Goal: Use online tool/utility

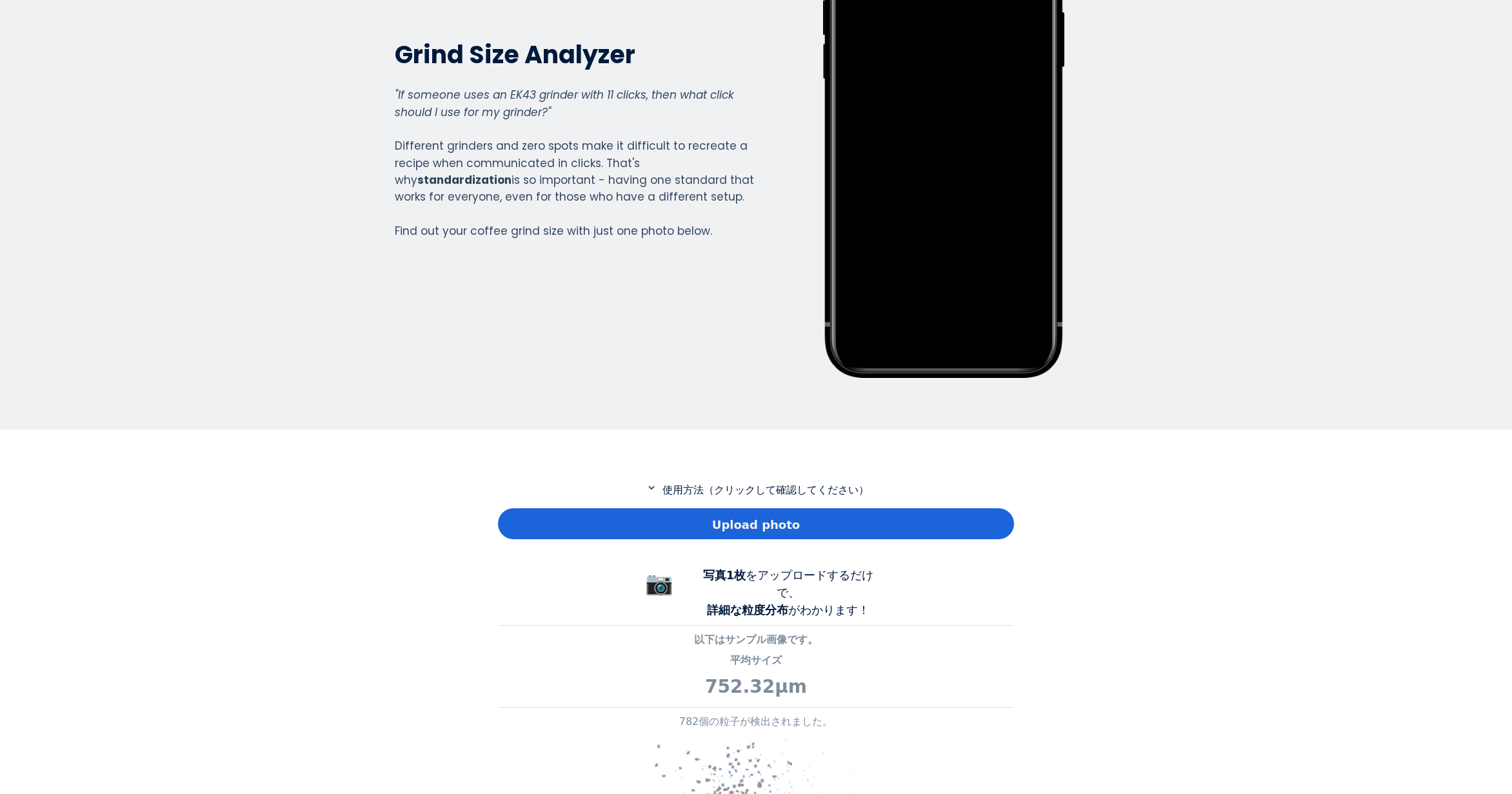
scroll to position [933, 516]
click at [780, 528] on span "Upload photo" at bounding box center [756, 525] width 88 height 17
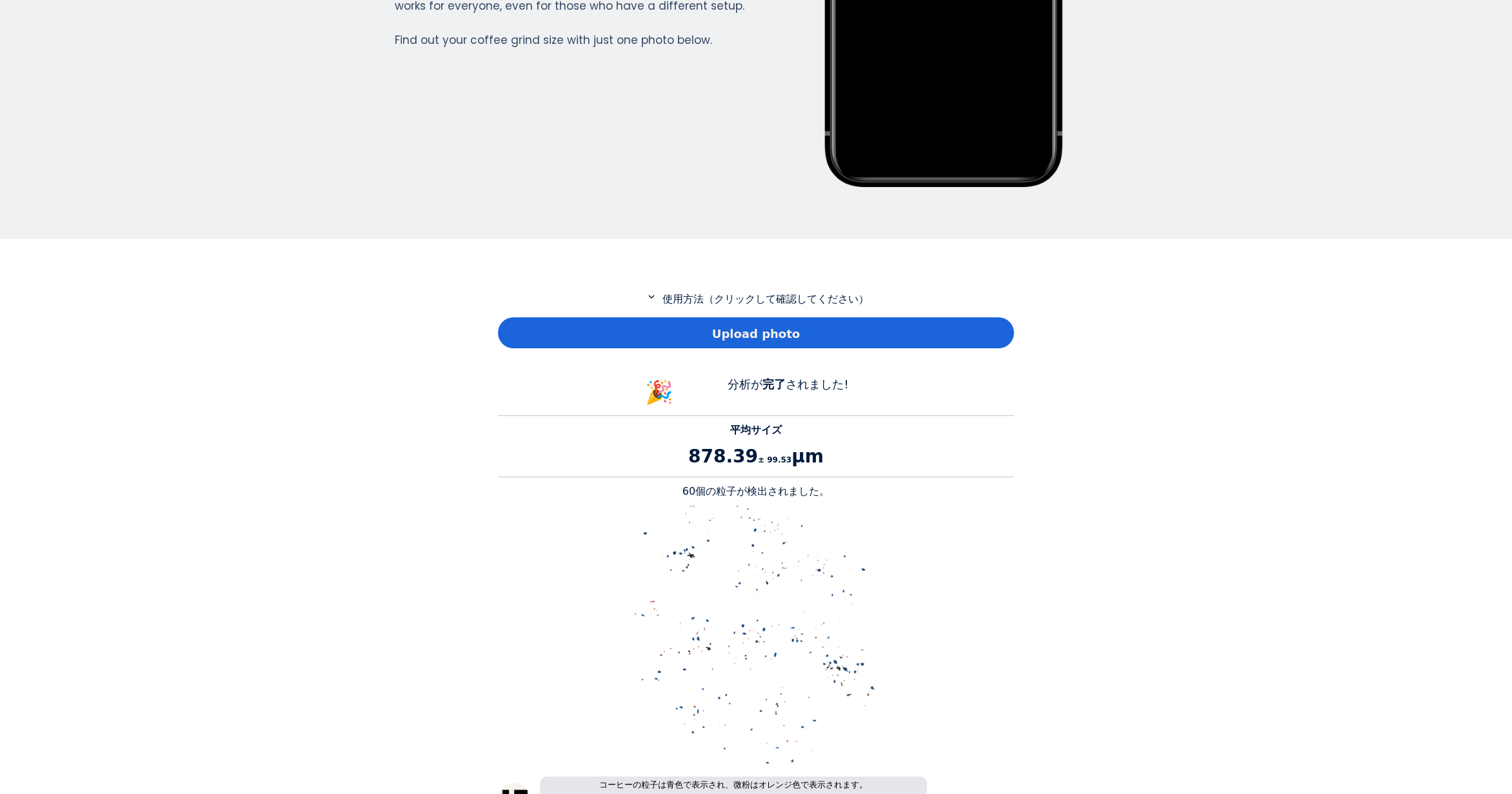
scroll to position [387, 0]
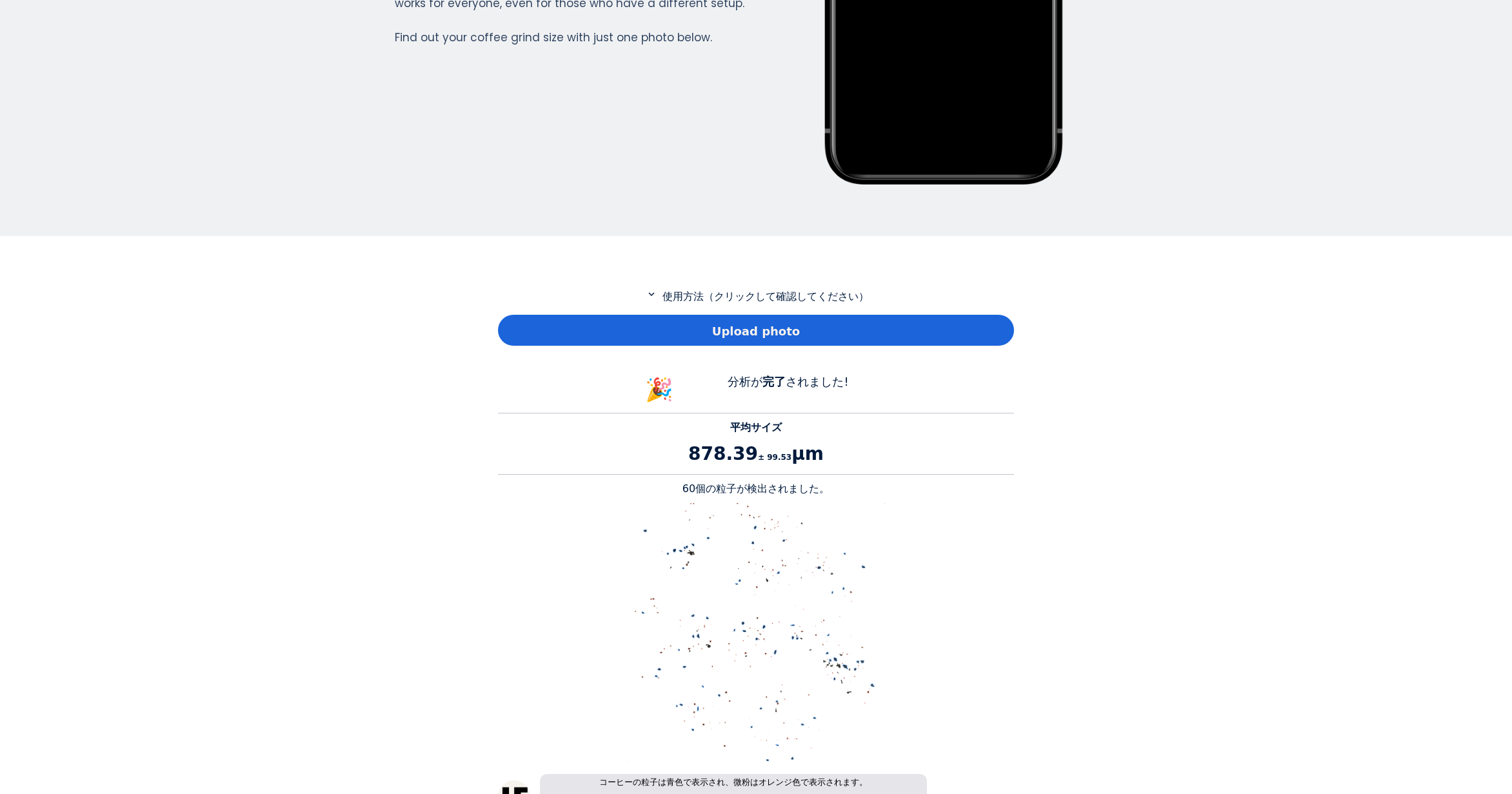
click at [698, 488] on p "60個の粒子が検出されました。" at bounding box center [756, 489] width 516 height 15
copy p "60"
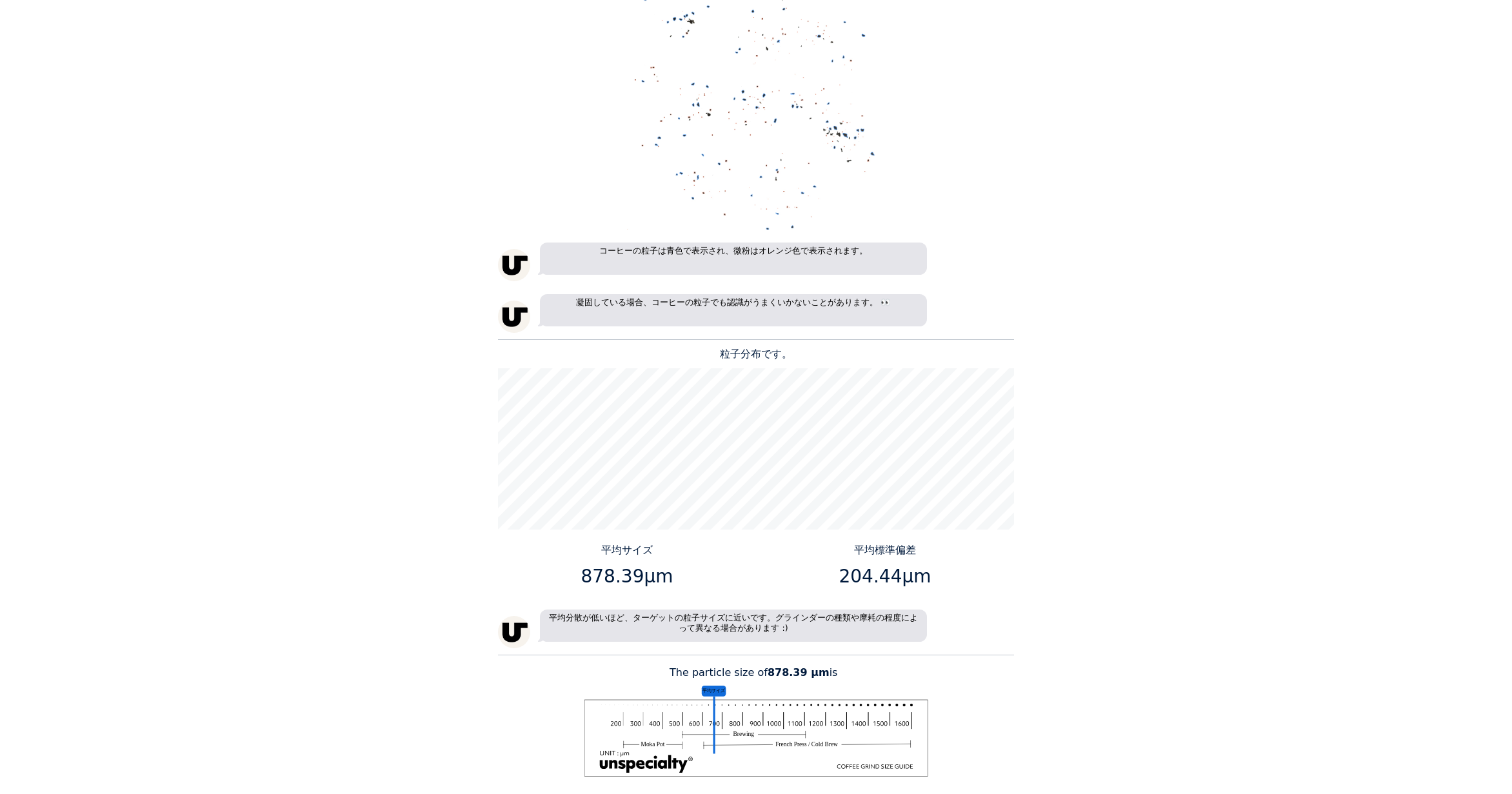
scroll to position [1032, 0]
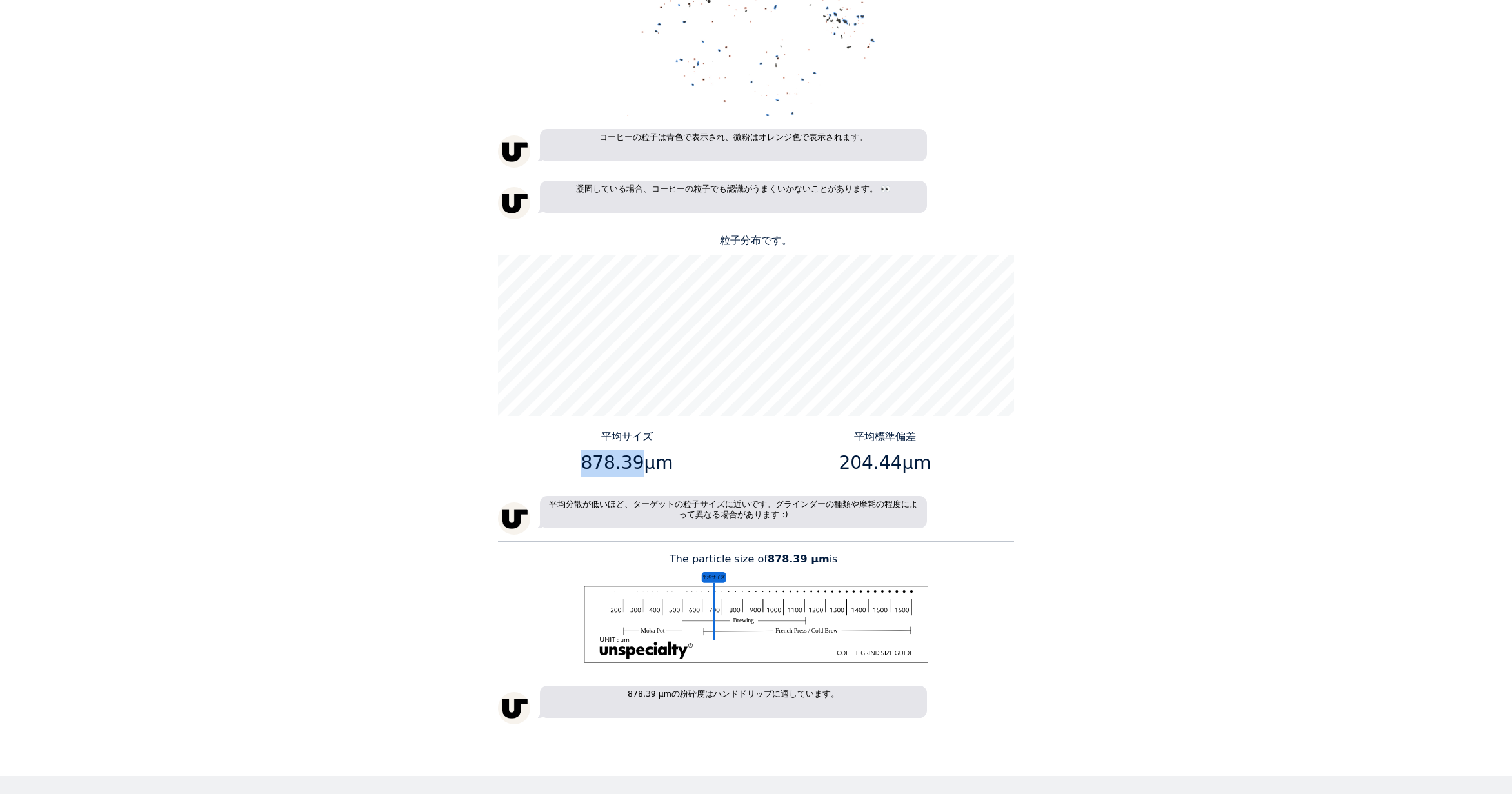
drag, startPoint x: 635, startPoint y: 465, endPoint x: 574, endPoint y: 465, distance: 61.0
click at [574, 465] on p "878.39μm" at bounding box center [627, 463] width 248 height 27
copy p "878.39"
drag, startPoint x: 894, startPoint y: 462, endPoint x: 846, endPoint y: 456, distance: 48.4
click at [846, 456] on p "204.44μm" at bounding box center [885, 463] width 248 height 27
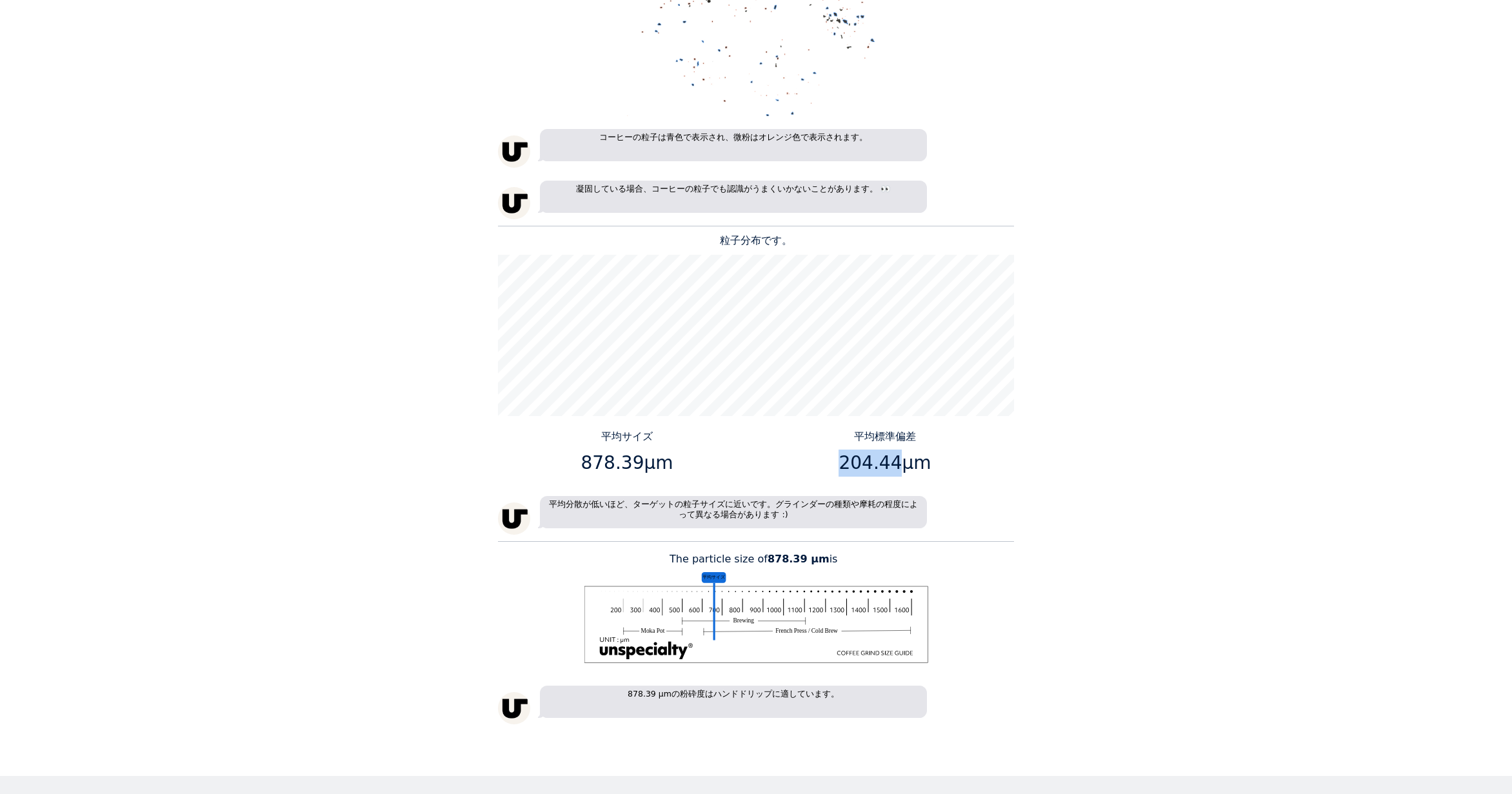
copy p "204.44"
